Goal: Task Accomplishment & Management: Manage account settings

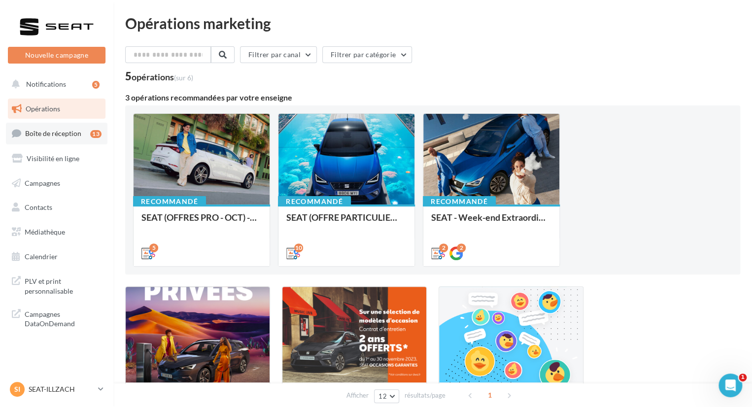
click at [71, 136] on span "Boîte de réception" at bounding box center [53, 133] width 56 height 8
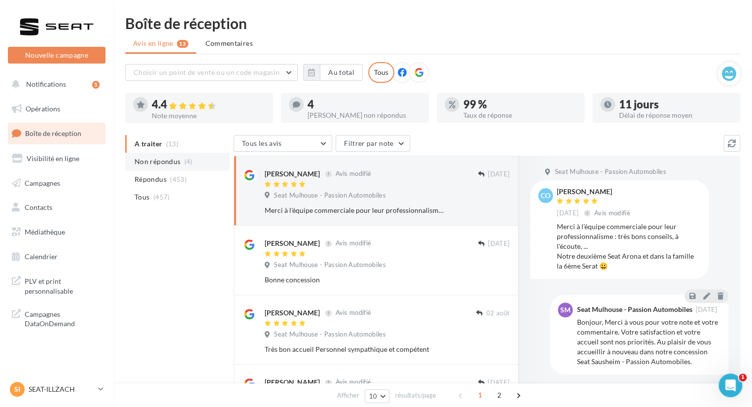
click at [162, 162] on span "Non répondus" at bounding box center [158, 162] width 46 height 10
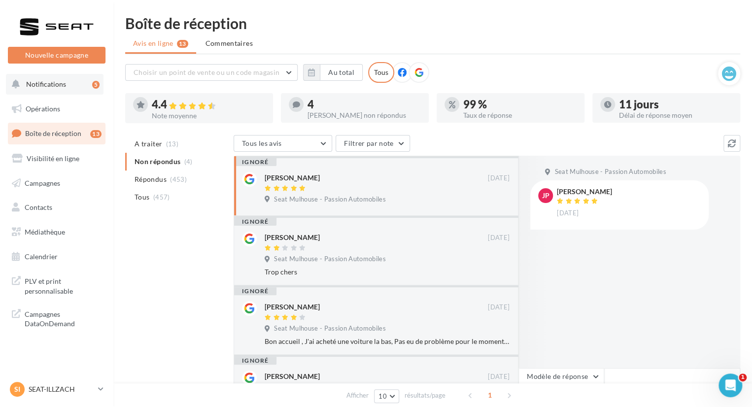
click at [89, 87] on button "Notifications 5" at bounding box center [55, 84] width 98 height 21
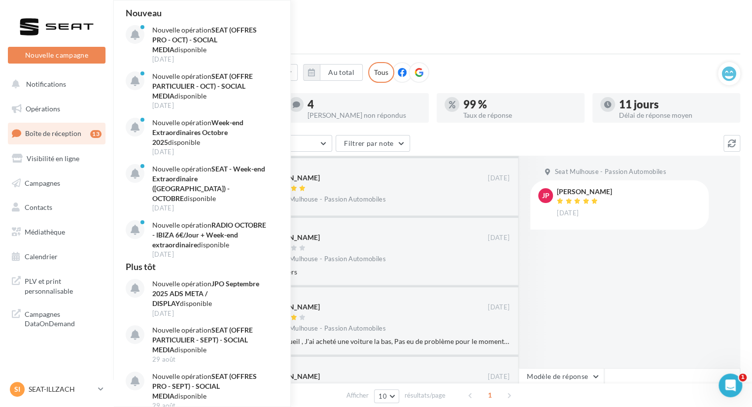
click at [431, 36] on ul "Avis en ligne 13 Commentaires" at bounding box center [432, 44] width 615 height 20
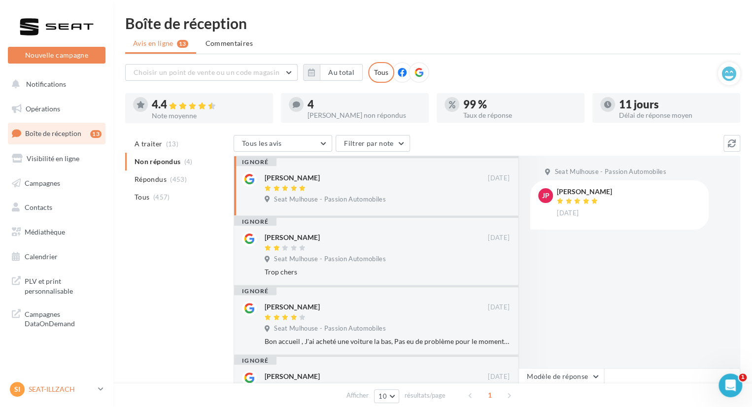
click at [48, 385] on p "SEAT-ILLZACH" at bounding box center [62, 389] width 66 height 10
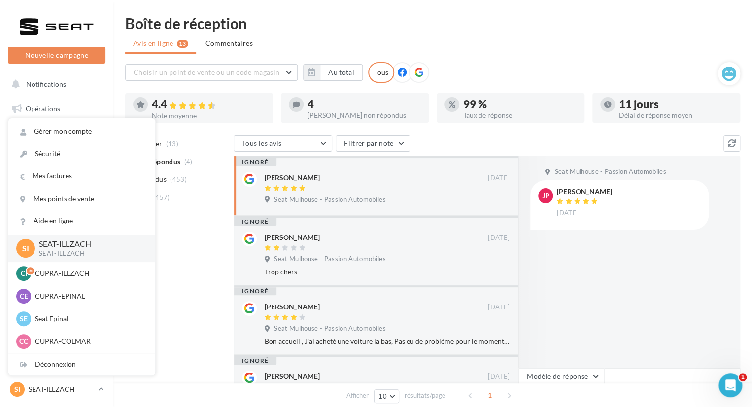
click at [185, 274] on div "A traiter (13) Non répondus (4) Répondus (453) Tous (457) Tous les avis Tous le…" at bounding box center [432, 317] width 615 height 364
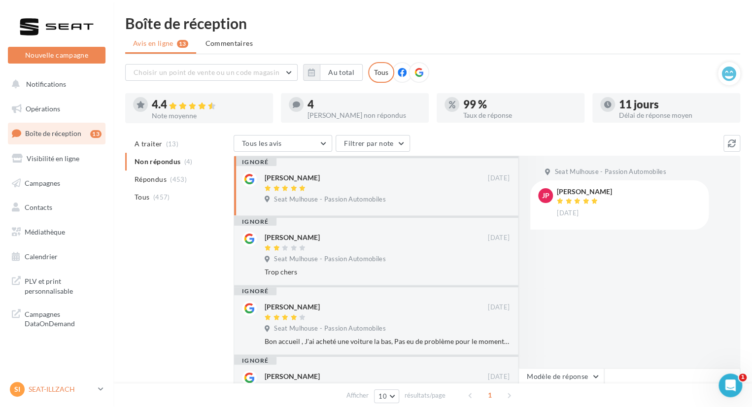
click at [35, 385] on p "SEAT-ILLZACH" at bounding box center [62, 389] width 66 height 10
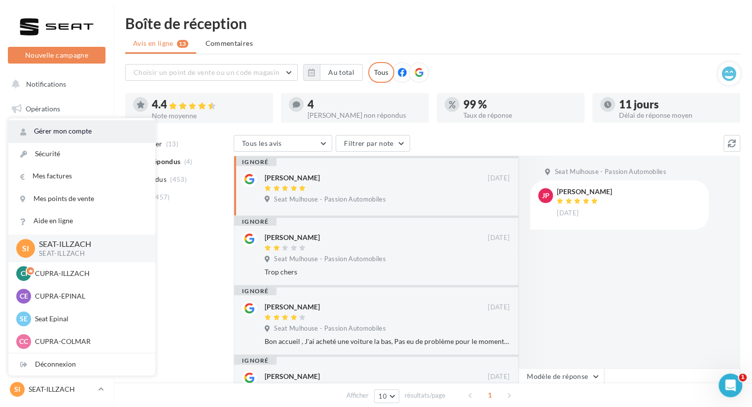
click at [70, 140] on link "Gérer mon compte" at bounding box center [81, 131] width 147 height 22
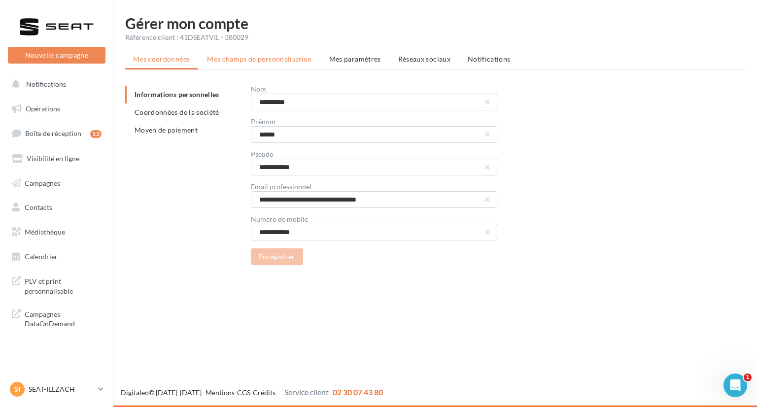
click at [240, 58] on span "Mes champs de personnalisation" at bounding box center [259, 59] width 105 height 8
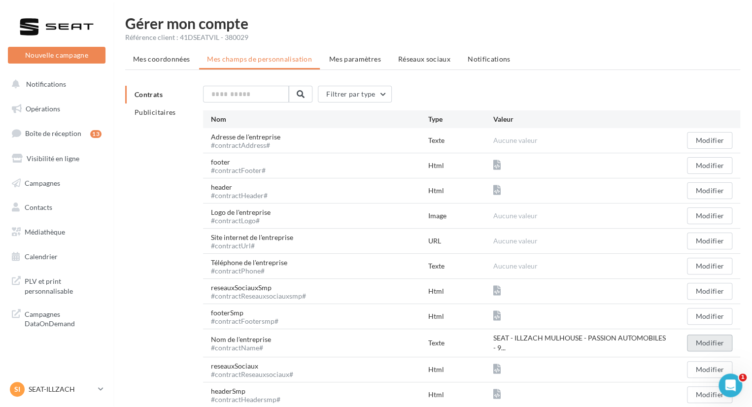
click at [718, 341] on button "Modifier" at bounding box center [709, 343] width 45 height 17
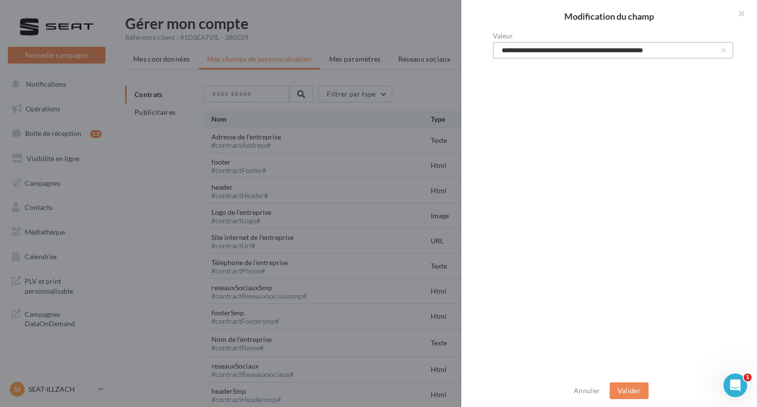
click at [609, 53] on input "**********" at bounding box center [613, 50] width 240 height 17
type input "**********"
click at [632, 389] on button "Valider" at bounding box center [628, 390] width 39 height 17
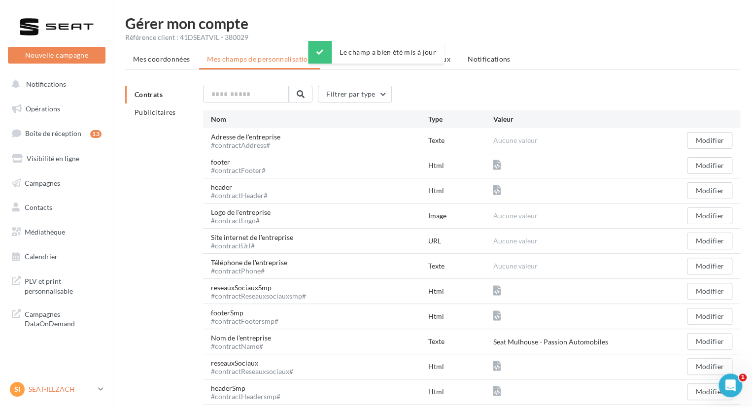
click at [59, 390] on p "SEAT-ILLZACH" at bounding box center [62, 389] width 66 height 10
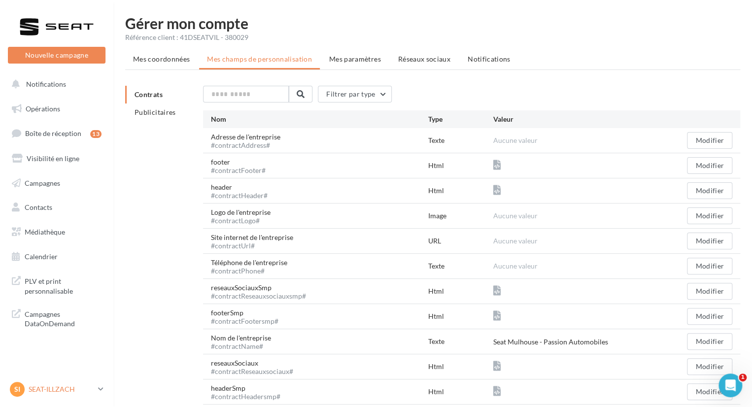
click at [59, 385] on p "SEAT-ILLZACH" at bounding box center [62, 389] width 66 height 10
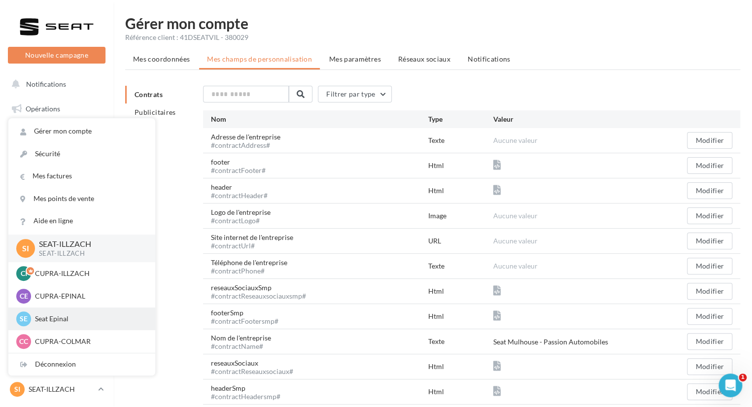
click at [78, 315] on p "Seat Epinal" at bounding box center [89, 319] width 108 height 10
